Goal: Task Accomplishment & Management: Use online tool/utility

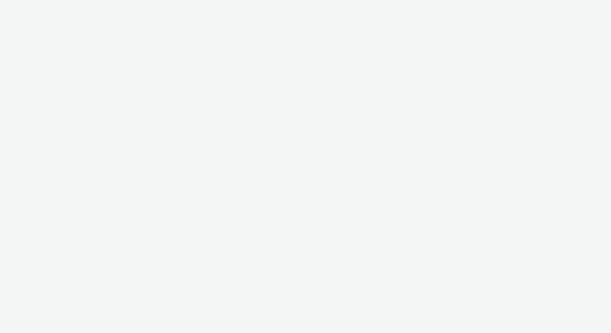
select select "97b78be7-b7c1-427d-93eb-a13be4d88a0a"
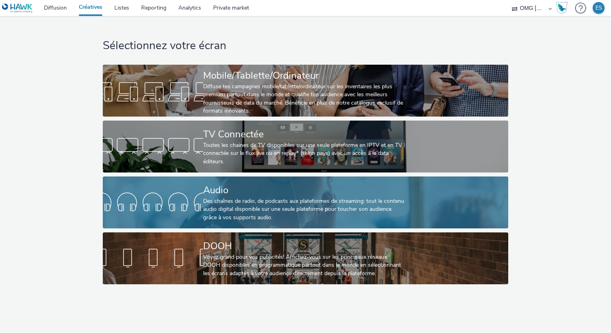
click at [262, 181] on div "Audio Des chaînes de radio, de podcasts aux plateformes de streaming: tout le c…" at bounding box center [303, 203] width 201 height 52
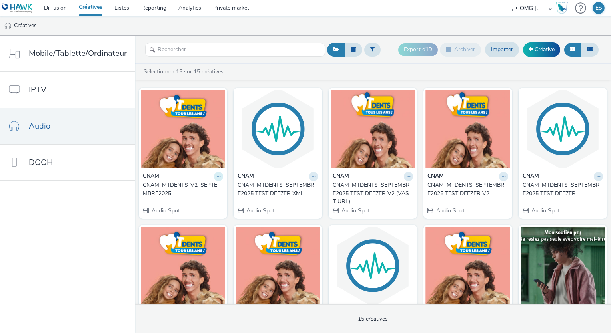
click at [218, 176] on button at bounding box center [218, 176] width 9 height 9
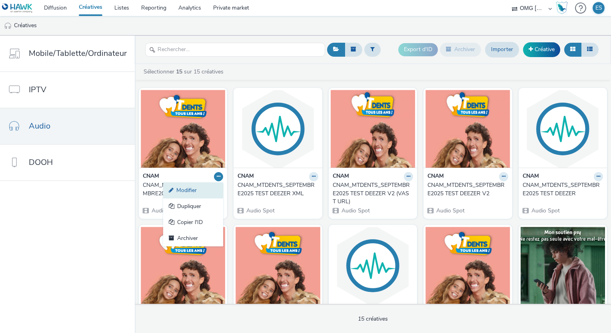
click at [202, 188] on link "Modifier" at bounding box center [193, 191] width 60 height 16
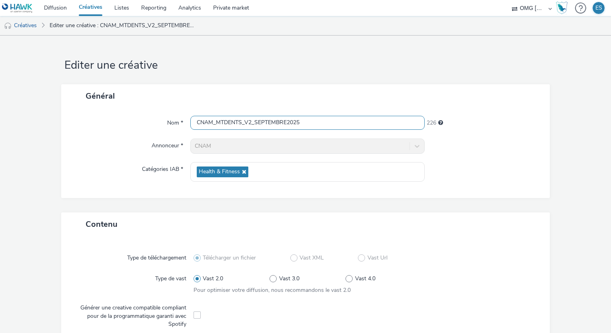
click at [191, 121] on input "CNAM_MTDENTS_V2_SEPTEMBRE2025" at bounding box center [307, 123] width 234 height 14
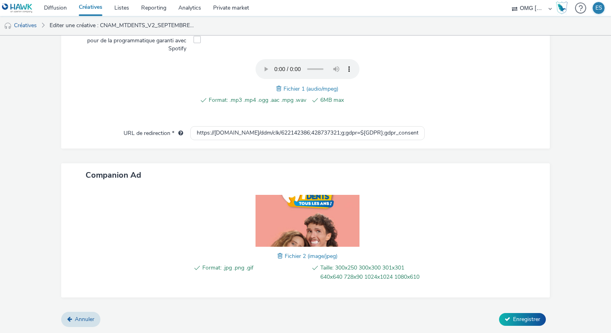
scroll to position [283, 0]
type input "251001_CNAM_MTDENTS_V2_SEPTEMBRE2025"
click at [528, 319] on span "Enregistrer" at bounding box center [526, 320] width 27 height 8
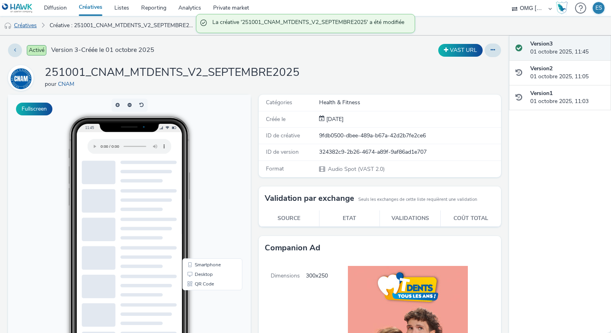
click at [30, 26] on link "Créatives" at bounding box center [20, 25] width 41 height 19
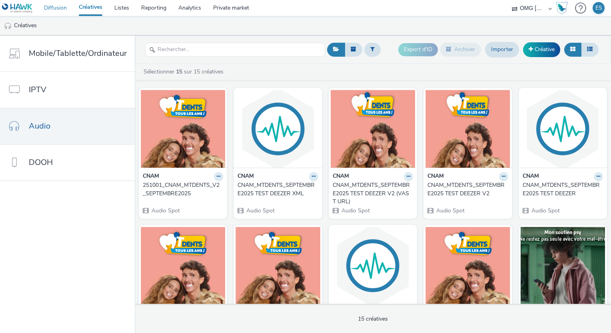
click at [56, 6] on link "Diffusion" at bounding box center [55, 8] width 35 height 16
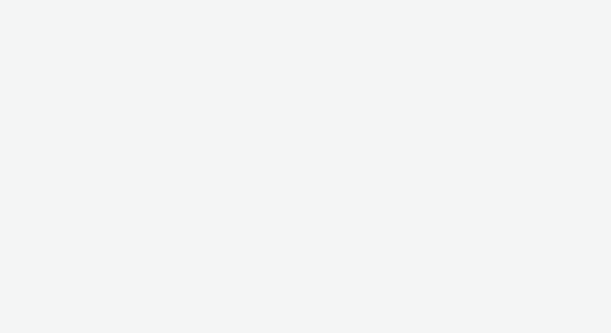
select select "97b78be7-b7c1-427d-93eb-a13be4d88a0a"
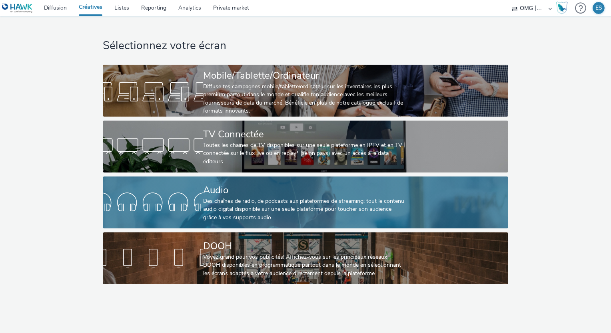
click at [239, 187] on div "Audio" at bounding box center [303, 191] width 201 height 14
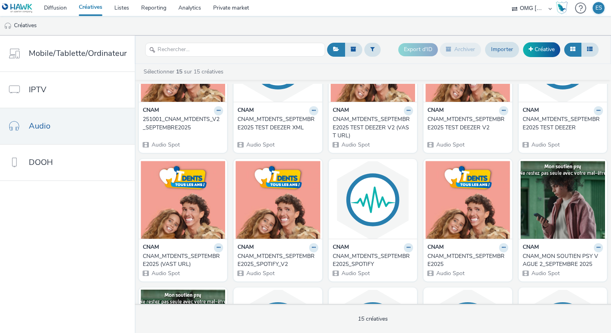
scroll to position [80, 0]
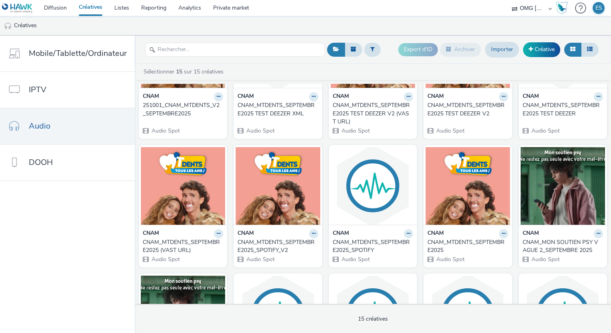
click at [290, 243] on div "CNAM_MTDENTS_SEPTEMBRE2025_SPOTIFY_V2" at bounding box center [276, 247] width 77 height 16
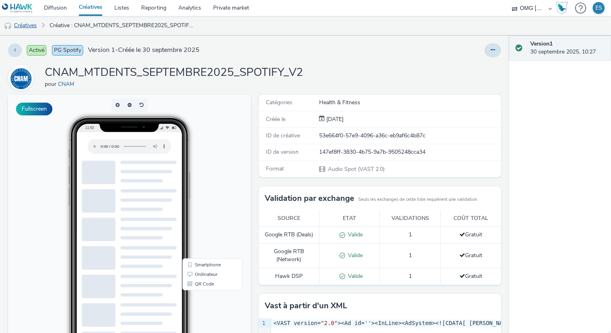
click at [25, 22] on link "Créatives" at bounding box center [20, 25] width 41 height 19
